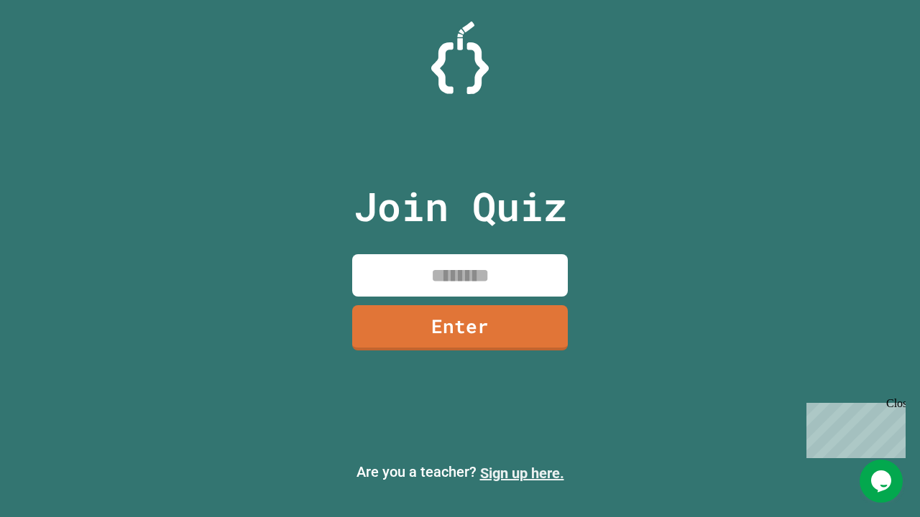
click at [522, 474] on link "Sign up here." at bounding box center [522, 473] width 84 height 17
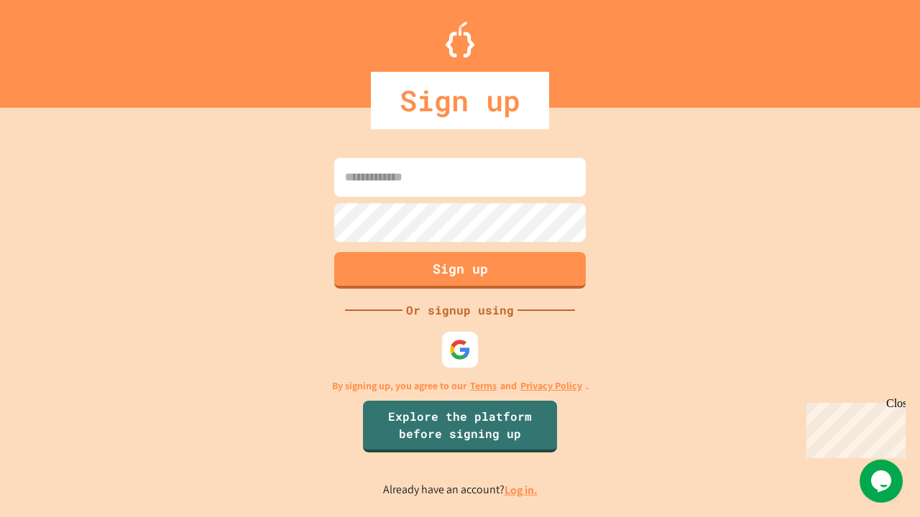
click at [522, 490] on link "Log in." at bounding box center [521, 490] width 33 height 15
